Goal: Task Accomplishment & Management: Use online tool/utility

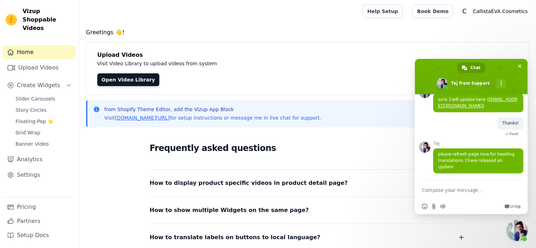
scroll to position [1035, 0]
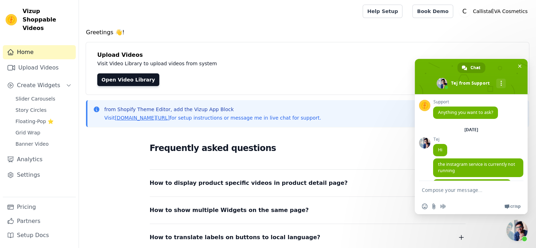
scroll to position [1035, 0]
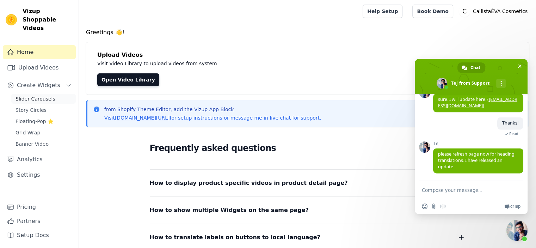
click at [47, 95] on span "Slider Carousels" at bounding box center [36, 98] width 40 height 7
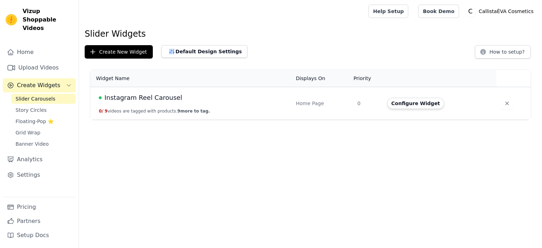
click at [163, 97] on span "Instagram Reel Carousel" at bounding box center [143, 98] width 78 height 10
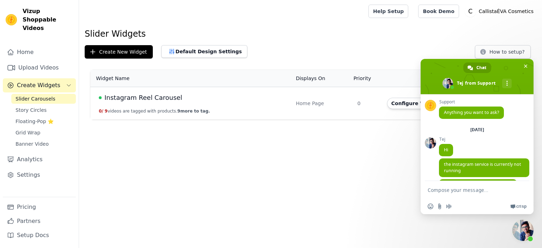
scroll to position [1035, 0]
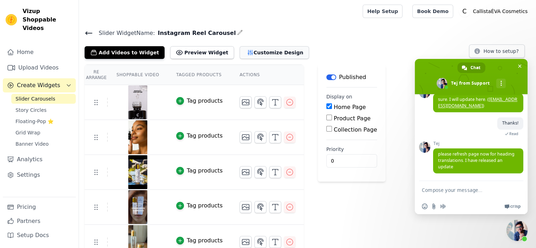
click at [259, 51] on button "Customize Design" at bounding box center [274, 52] width 69 height 13
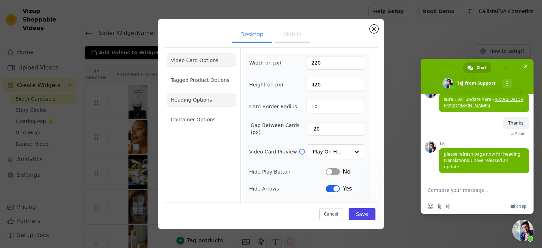
click at [194, 97] on li "Heading Options" at bounding box center [200, 100] width 69 height 14
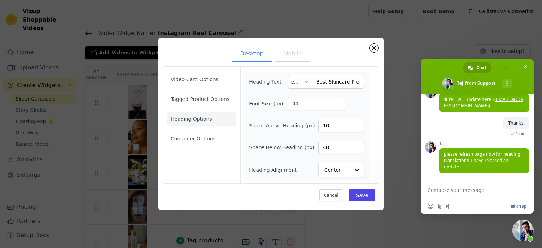
click at [373, 123] on div "Video Card Options Tagged Product Options Heading Options Container Options Hea…" at bounding box center [271, 124] width 214 height 117
click at [301, 84] on input "text" at bounding box center [297, 81] width 12 height 13
click at [305, 83] on div at bounding box center [306, 81] width 6 height 13
click at [297, 128] on div "fr" at bounding box center [299, 127] width 22 height 16
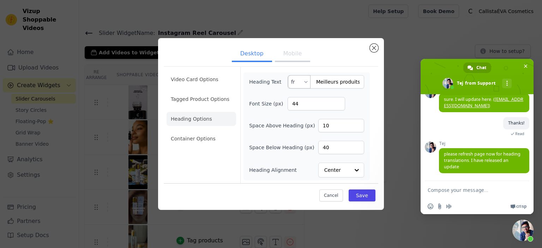
click at [305, 81] on div at bounding box center [306, 81] width 6 height 13
click at [298, 96] on div "de" at bounding box center [299, 99] width 22 height 16
click at [303, 81] on div at bounding box center [306, 81] width 6 height 13
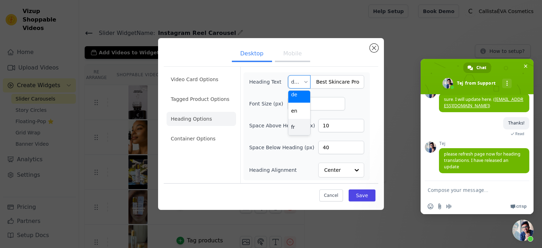
click at [296, 128] on div "fr" at bounding box center [299, 127] width 22 height 16
click at [304, 83] on div at bounding box center [306, 81] width 6 height 13
click at [294, 116] on div "en" at bounding box center [299, 115] width 22 height 16
type input "Best Skincare Products"
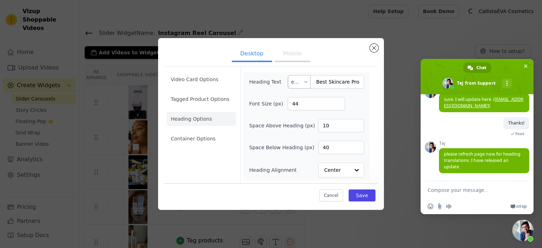
click at [395, 117] on div "Desktop Mobile Video Card Options Tagged Product Options Heading Options Contai…" at bounding box center [270, 124] width 519 height 194
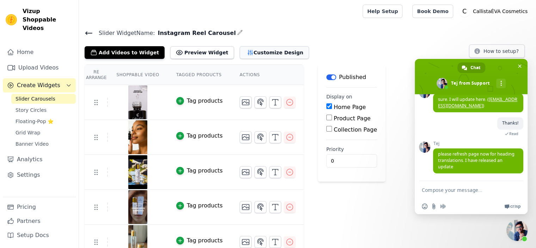
click at [265, 52] on button "Customize Design" at bounding box center [274, 52] width 69 height 13
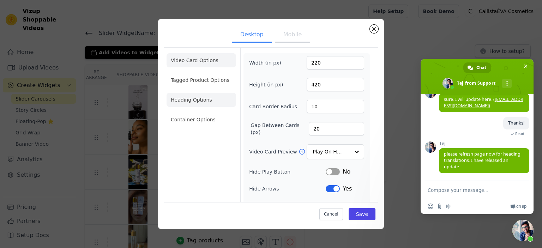
click at [205, 101] on li "Heading Options" at bounding box center [200, 100] width 69 height 14
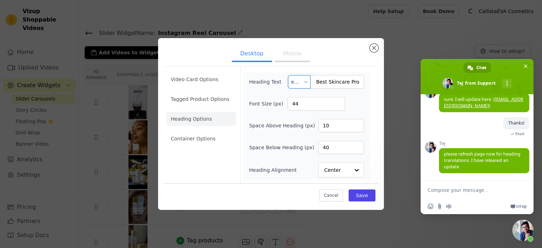
click at [302, 83] on input "text" at bounding box center [297, 81] width 12 height 13
click at [298, 101] on div "de" at bounding box center [299, 99] width 22 height 16
click at [334, 87] on input "Best Skincare Products" at bounding box center [325, 81] width 77 height 13
click at [309, 84] on div "de" at bounding box center [299, 81] width 23 height 13
click at [296, 118] on div "en" at bounding box center [299, 115] width 22 height 16
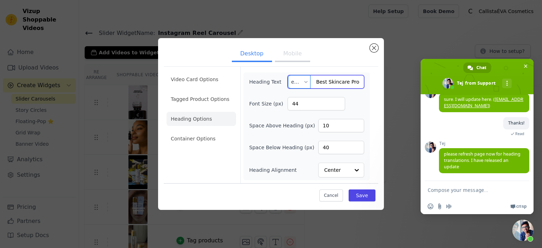
click at [354, 84] on input "Best Skincare Products" at bounding box center [325, 81] width 77 height 13
click at [308, 83] on div at bounding box center [306, 81] width 6 height 13
click at [301, 98] on div "de" at bounding box center [299, 99] width 22 height 16
click at [350, 84] on input "Best Skincare Products" at bounding box center [325, 81] width 77 height 13
click at [336, 86] on input "Best Skincare Products" at bounding box center [325, 81] width 77 height 13
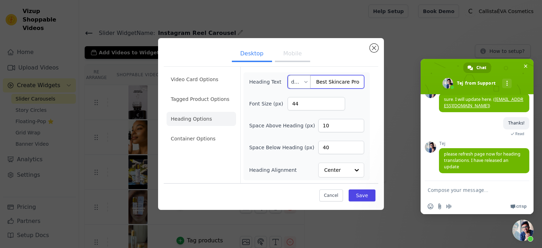
paste input "e Hautpflegeprodukte"
click at [350, 62] on ul "Desktop Mobile" at bounding box center [271, 54] width 214 height 21
click at [308, 81] on div at bounding box center [306, 81] width 6 height 13
click at [299, 118] on div "en" at bounding box center [299, 115] width 22 height 16
click at [306, 81] on div at bounding box center [306, 81] width 6 height 13
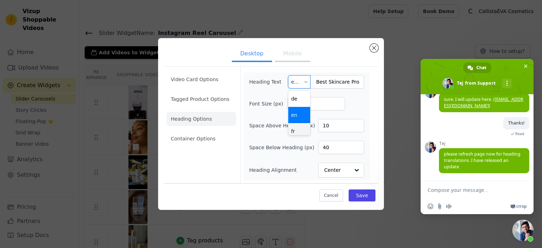
scroll to position [4, 0]
click at [296, 127] on div "fr" at bounding box center [299, 127] width 22 height 16
click at [355, 81] on input "Meilleurs produits soins" at bounding box center [325, 81] width 77 height 13
paste input "de soins de la peau"
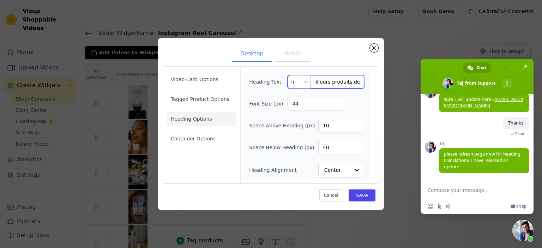
scroll to position [0, 39]
type input "Meilleurs produits de soins de la peau"
click at [345, 60] on ul "Desktop Mobile" at bounding box center [271, 54] width 214 height 21
click at [353, 84] on input "Meilleurs produits de soins de la peau" at bounding box center [325, 81] width 77 height 13
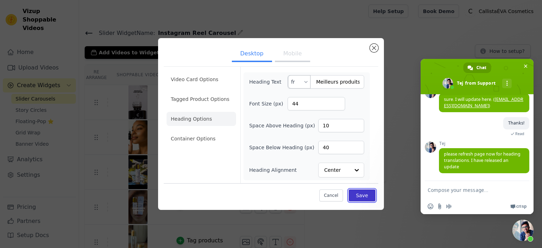
click at [365, 198] on button "Save" at bounding box center [361, 195] width 27 height 12
